Goal: Find specific page/section: Find specific page/section

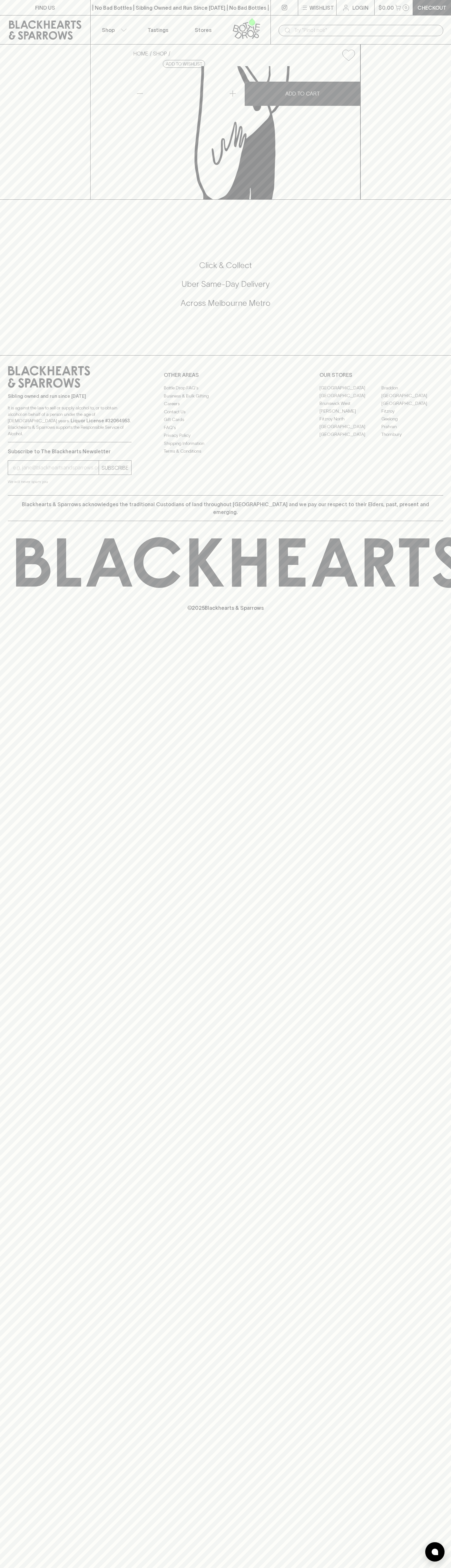
click at [19, 13] on link "FIND US" at bounding box center [45, 8] width 90 height 15
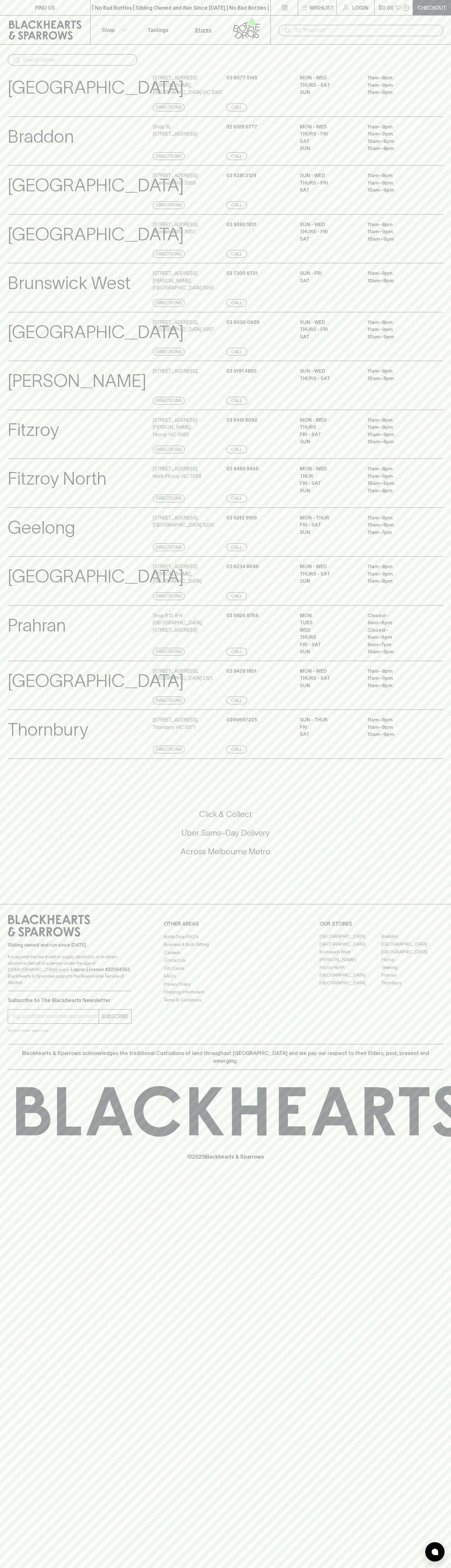
click at [398, 1567] on html "FIND US | No Bad Bottles | Sibling Owned and Run Since [DATE] | No Bad Bottles …" at bounding box center [225, 784] width 451 height 1568
click at [2, 1567] on html "FIND US | No Bad Bottles | Sibling Owned and Run Since [DATE] | No Bad Bottles …" at bounding box center [225, 784] width 451 height 1568
